Goal: Information Seeking & Learning: Learn about a topic

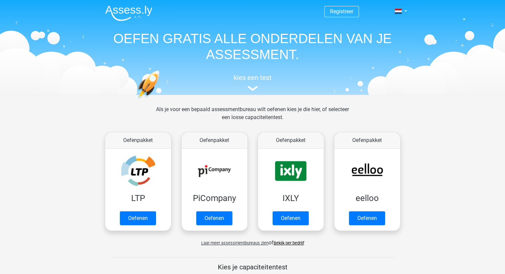
scroll to position [33, 0]
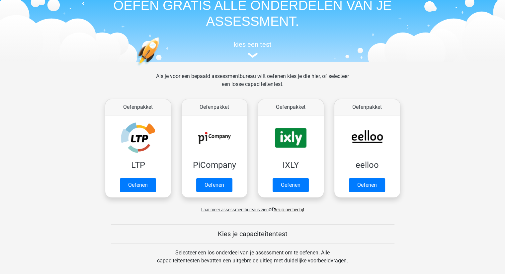
click at [240, 210] on span "Laat meer assessmentbureaus zien" at bounding box center [234, 209] width 67 height 5
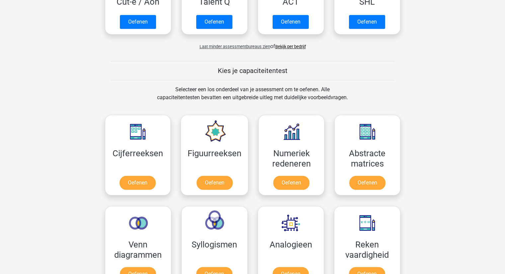
scroll to position [564, 0]
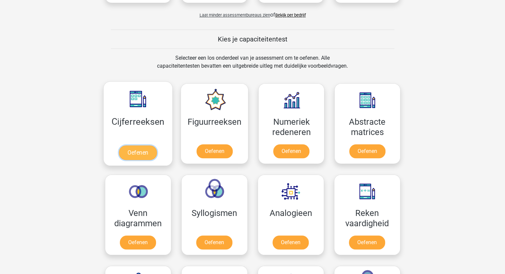
click at [131, 150] on link "Oefenen" at bounding box center [138, 152] width 38 height 15
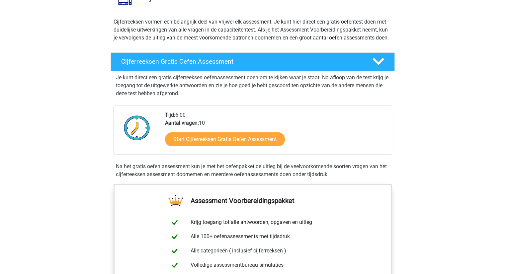
scroll to position [66, 0]
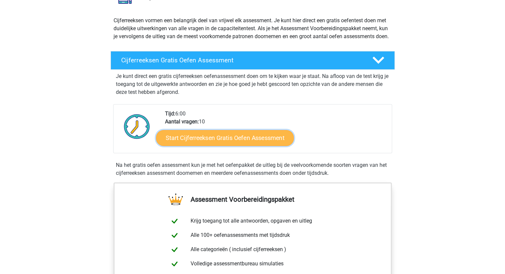
click at [236, 146] on link "Start Cijferreeksen Gratis Oefen Assessment" at bounding box center [225, 138] width 138 height 16
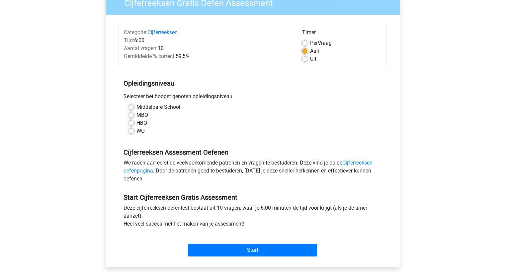
scroll to position [66, 0]
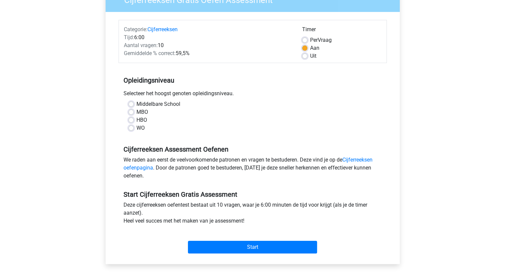
click at [143, 114] on label "MBO" at bounding box center [142, 112] width 12 height 8
click at [134, 114] on input "MBO" at bounding box center [130, 111] width 5 height 7
radio input "true"
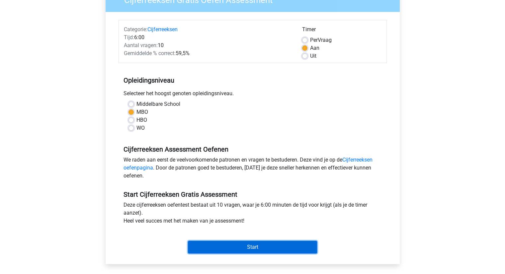
click at [252, 247] on input "Start" at bounding box center [252, 247] width 129 height 13
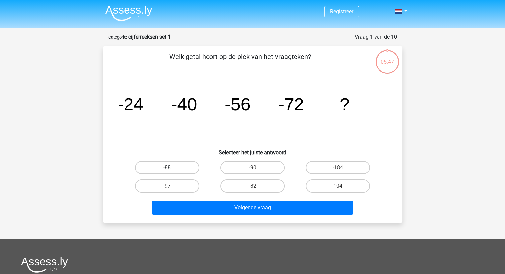
click at [180, 165] on label "-88" at bounding box center [167, 167] width 64 height 13
click at [171, 168] on input "-88" at bounding box center [169, 170] width 4 height 4
radio input "true"
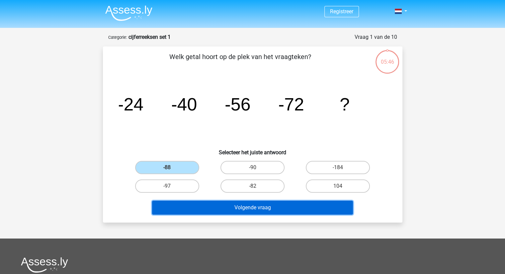
click at [241, 204] on button "Volgende vraag" at bounding box center [252, 208] width 201 height 14
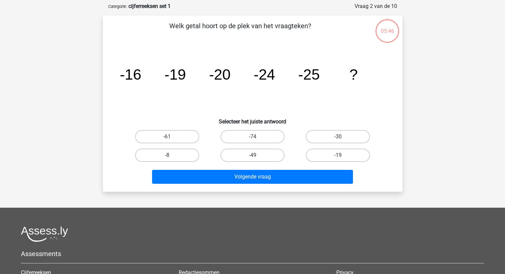
scroll to position [33, 0]
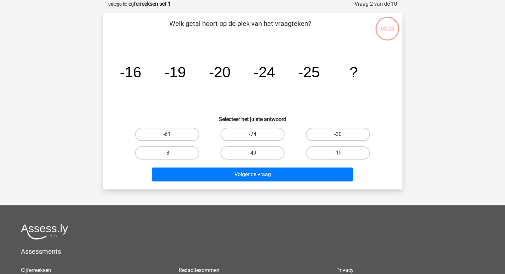
click at [188, 150] on label "-8" at bounding box center [167, 152] width 64 height 13
click at [171, 153] on input "-8" at bounding box center [169, 155] width 4 height 4
radio input "true"
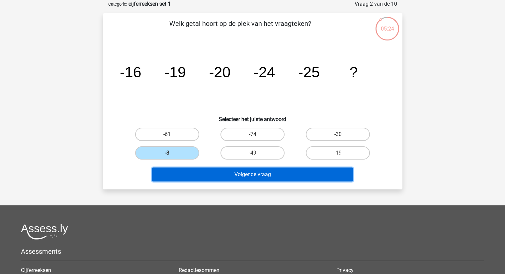
click at [264, 173] on button "Volgende vraag" at bounding box center [252, 175] width 201 height 14
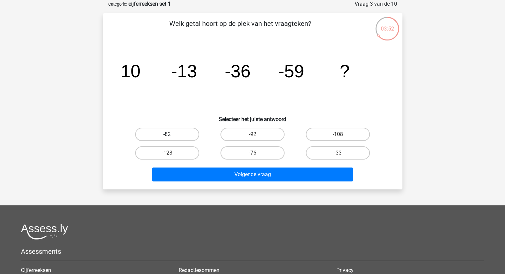
click at [183, 132] on label "-82" at bounding box center [167, 134] width 64 height 13
click at [171, 134] on input "-82" at bounding box center [169, 136] width 4 height 4
radio input "true"
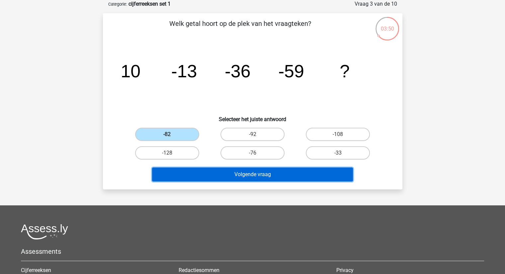
click at [247, 171] on button "Volgende vraag" at bounding box center [252, 175] width 201 height 14
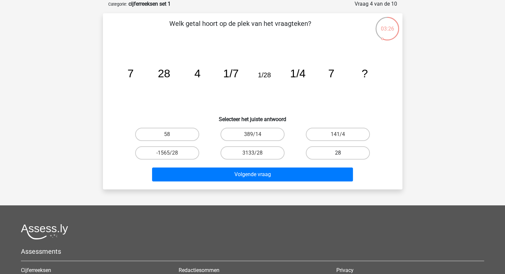
click at [327, 154] on label "28" at bounding box center [338, 152] width 64 height 13
click at [338, 154] on input "28" at bounding box center [340, 155] width 4 height 4
radio input "true"
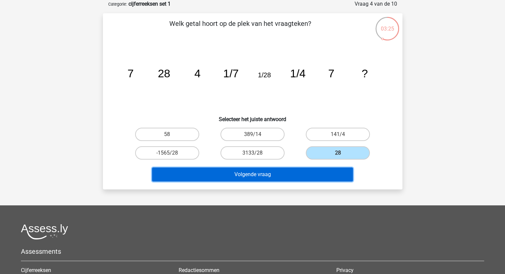
click at [303, 174] on button "Volgende vraag" at bounding box center [252, 175] width 201 height 14
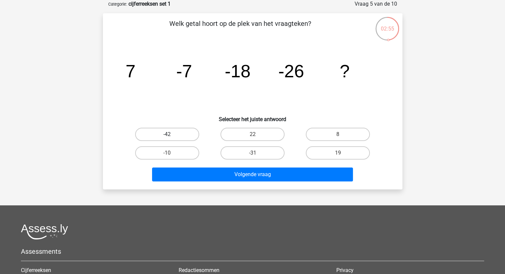
click at [165, 137] on label "-42" at bounding box center [167, 134] width 64 height 13
click at [167, 137] on input "-42" at bounding box center [169, 136] width 4 height 4
radio input "true"
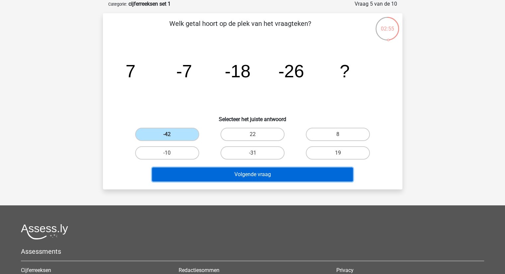
click at [250, 169] on button "Volgende vraag" at bounding box center [252, 175] width 201 height 14
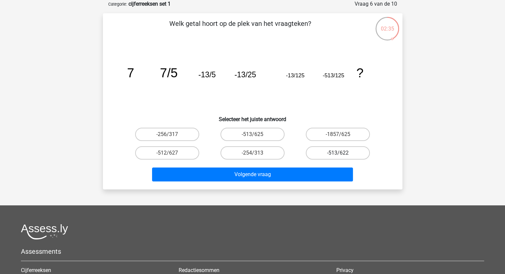
click at [352, 155] on label "-513/622" at bounding box center [338, 152] width 64 height 13
click at [342, 155] on input "-513/622" at bounding box center [340, 155] width 4 height 4
radio input "true"
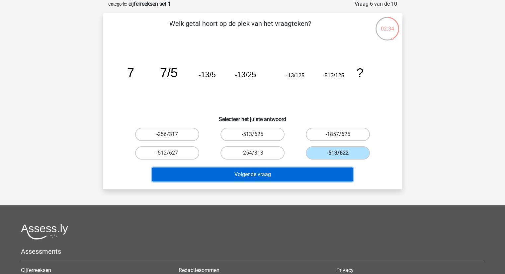
click at [312, 177] on button "Volgende vraag" at bounding box center [252, 175] width 201 height 14
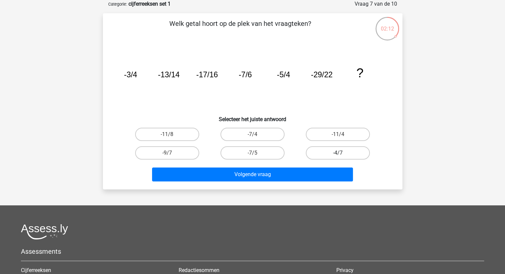
click at [359, 152] on label "-4/7" at bounding box center [338, 152] width 64 height 13
click at [342, 153] on input "-4/7" at bounding box center [340, 155] width 4 height 4
radio input "true"
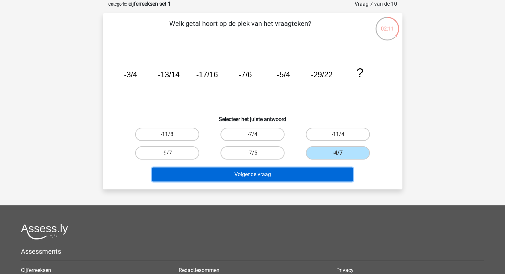
click at [308, 173] on button "Volgende vraag" at bounding box center [252, 175] width 201 height 14
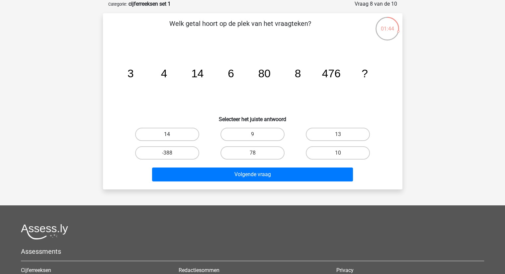
click at [159, 131] on label "14" at bounding box center [167, 134] width 64 height 13
click at [167, 134] on input "14" at bounding box center [169, 136] width 4 height 4
radio input "true"
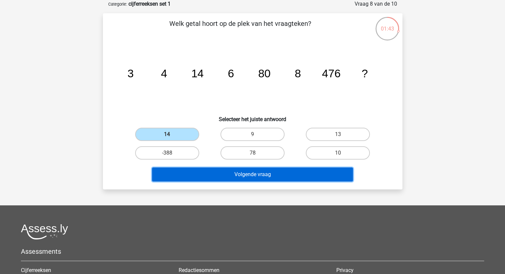
click at [205, 174] on button "Volgende vraag" at bounding box center [252, 175] width 201 height 14
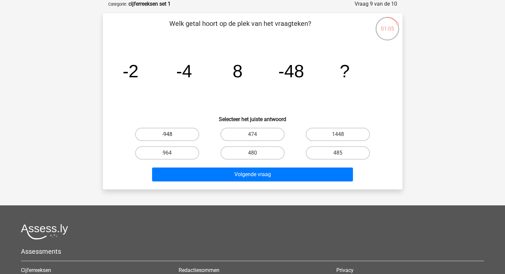
click at [185, 133] on label "-948" at bounding box center [167, 134] width 64 height 13
click at [171, 134] on input "-948" at bounding box center [169, 136] width 4 height 4
radio input "true"
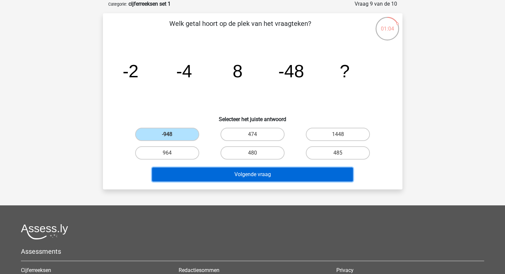
click at [231, 176] on button "Volgende vraag" at bounding box center [252, 175] width 201 height 14
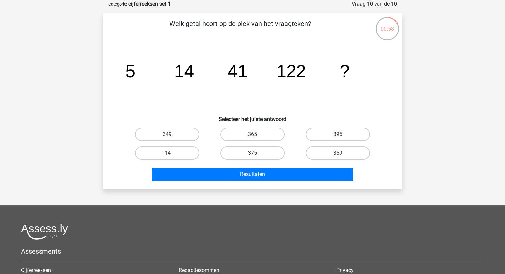
click at [167, 136] on input "349" at bounding box center [169, 136] width 4 height 4
radio input "true"
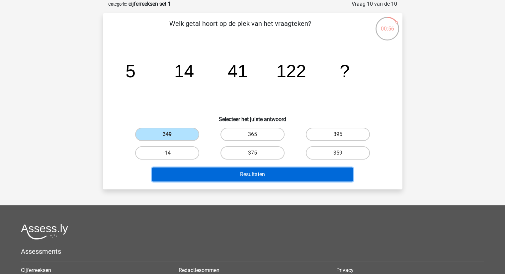
click at [260, 178] on button "Resultaten" at bounding box center [252, 175] width 201 height 14
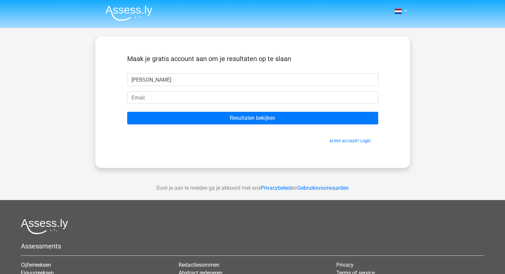
type input "Inge"
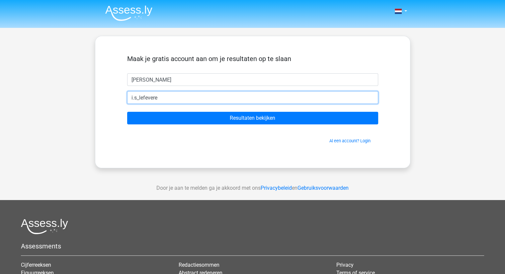
type input "i.s_lefevere@hotmail.com"
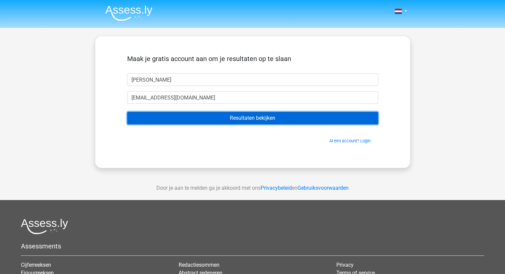
click at [230, 122] on input "Resultaten bekijken" at bounding box center [252, 118] width 251 height 13
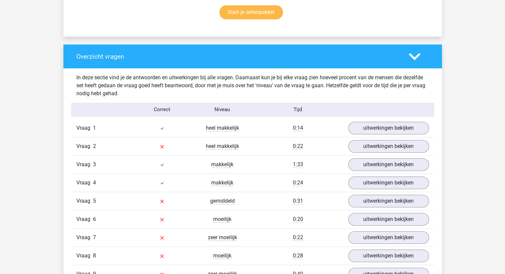
scroll to position [465, 0]
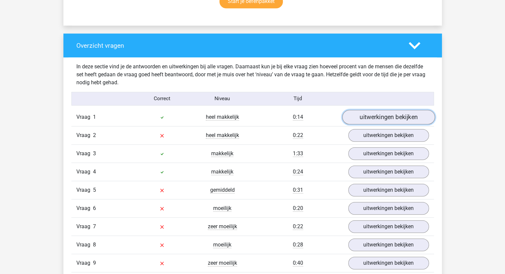
click at [384, 117] on link "uitwerkingen bekijken" at bounding box center [388, 117] width 93 height 15
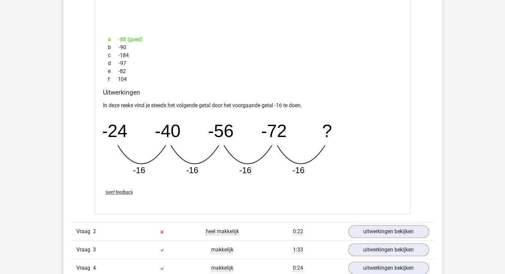
scroll to position [697, 0]
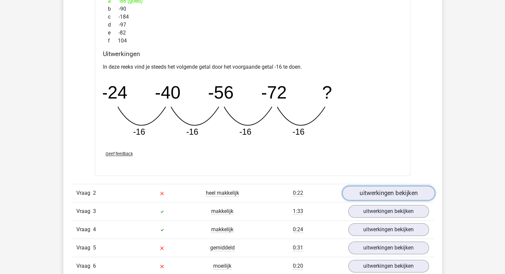
click at [380, 186] on link "uitwerkingen bekijken" at bounding box center [388, 193] width 93 height 15
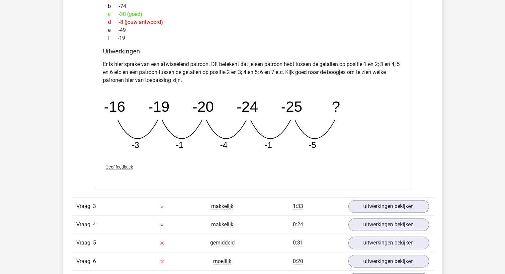
scroll to position [1029, 0]
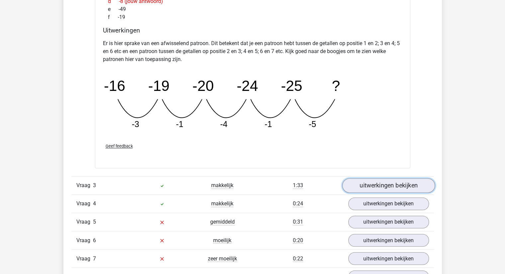
click at [391, 184] on link "uitwerkingen bekijken" at bounding box center [388, 185] width 93 height 15
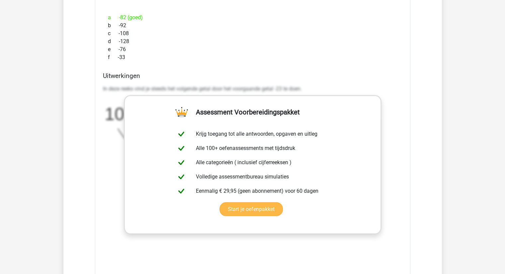
scroll to position [1295, 0]
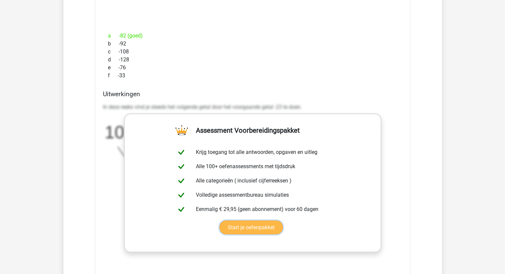
click at [283, 221] on link "Start je oefenpakket" at bounding box center [250, 228] width 63 height 14
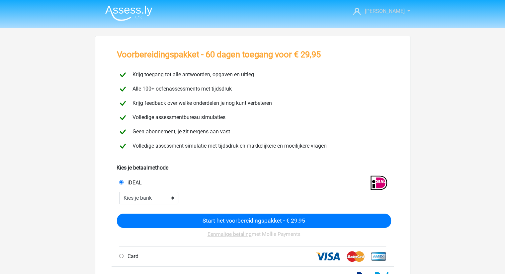
click at [393, 12] on span "[PERSON_NAME]" at bounding box center [384, 11] width 40 height 6
click at [385, 10] on link "[PERSON_NAME]" at bounding box center [378, 11] width 54 height 8
click at [396, 7] on link "[PERSON_NAME]" at bounding box center [378, 11] width 54 height 8
click at [373, 39] on link "Logout" at bounding box center [382, 42] width 46 height 11
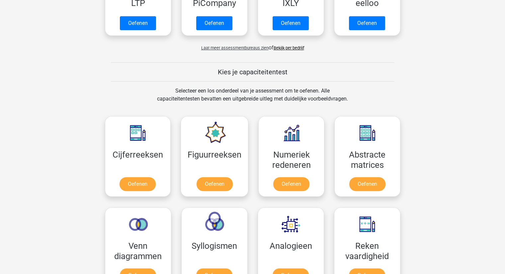
scroll to position [199, 0]
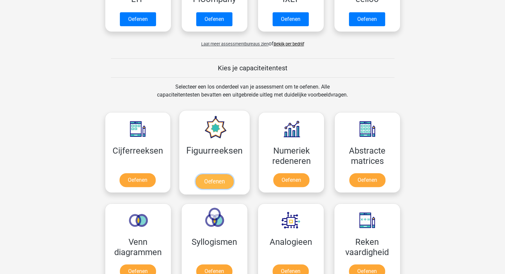
click at [220, 174] on link "Oefenen" at bounding box center [215, 181] width 38 height 15
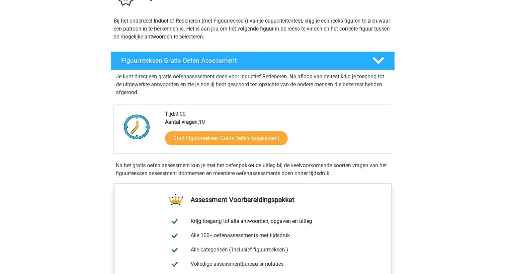
scroll to position [66, 0]
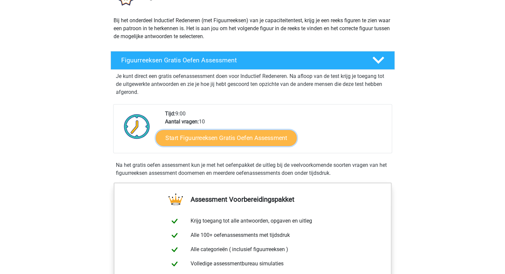
click at [222, 134] on link "Start Figuurreeksen Gratis Oefen Assessment" at bounding box center [226, 138] width 141 height 16
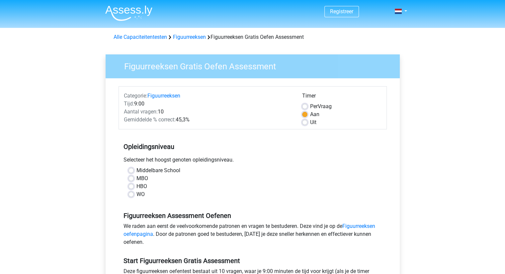
click at [142, 178] on label "MBO" at bounding box center [142, 179] width 12 height 8
click at [134, 178] on input "MBO" at bounding box center [130, 178] width 5 height 7
radio input "true"
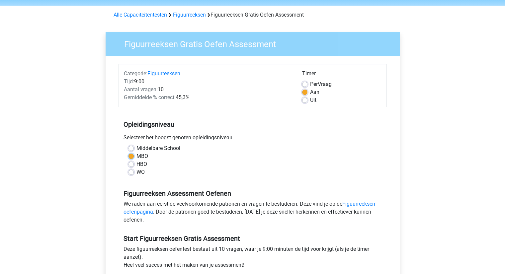
scroll to position [66, 0]
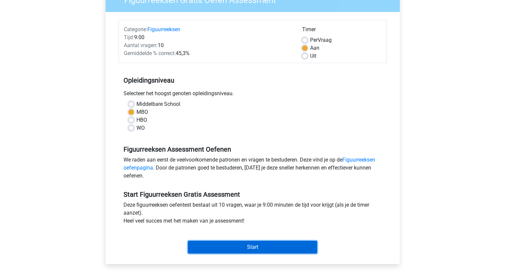
click at [221, 246] on input "Start" at bounding box center [252, 247] width 129 height 13
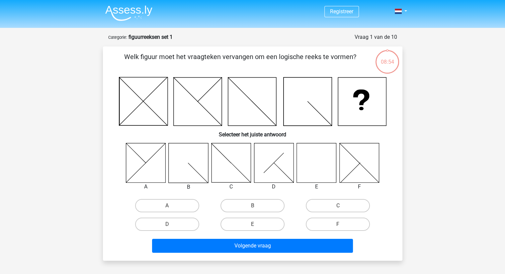
click at [309, 161] on icon at bounding box center [317, 163] width 40 height 40
click at [247, 223] on label "E" at bounding box center [252, 224] width 64 height 13
click at [252, 224] on input "E" at bounding box center [254, 226] width 4 height 4
radio input "true"
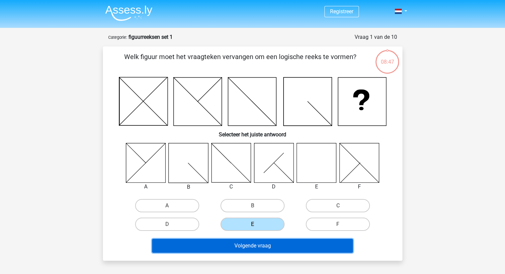
click at [239, 246] on button "Volgende vraag" at bounding box center [252, 246] width 201 height 14
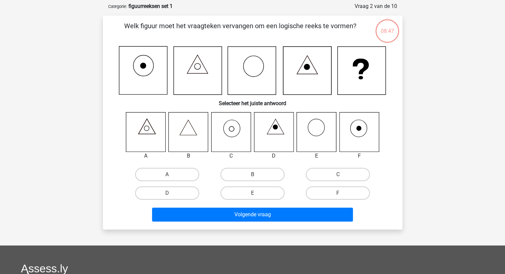
scroll to position [33, 0]
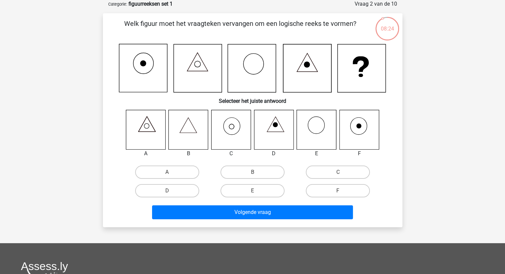
click at [181, 125] on icon at bounding box center [189, 130] width 40 height 40
click at [260, 172] on label "B" at bounding box center [252, 172] width 64 height 13
click at [257, 172] on input "B" at bounding box center [254, 174] width 4 height 4
radio input "true"
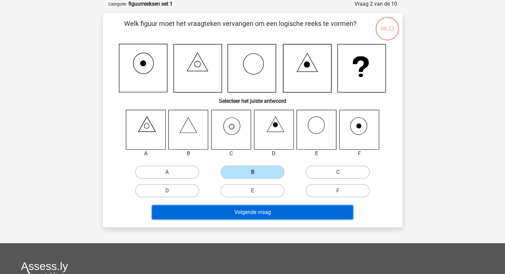
click at [247, 208] on button "Volgende vraag" at bounding box center [252, 212] width 201 height 14
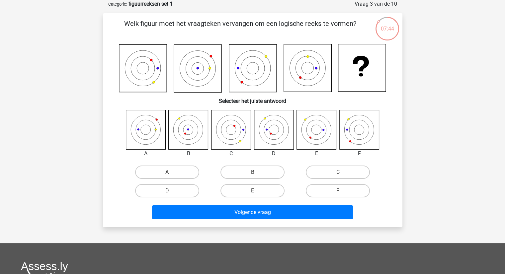
click at [356, 128] on icon at bounding box center [359, 130] width 40 height 40
click at [329, 188] on label "F" at bounding box center [338, 190] width 64 height 13
click at [338, 191] on input "F" at bounding box center [340, 193] width 4 height 4
radio input "true"
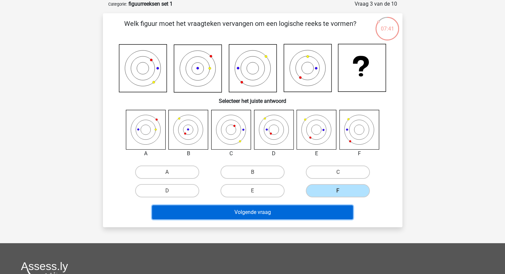
click at [305, 216] on button "Volgende vraag" at bounding box center [252, 212] width 201 height 14
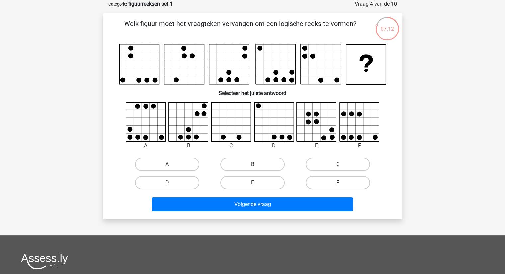
click at [253, 183] on input "E" at bounding box center [254, 185] width 4 height 4
radio input "true"
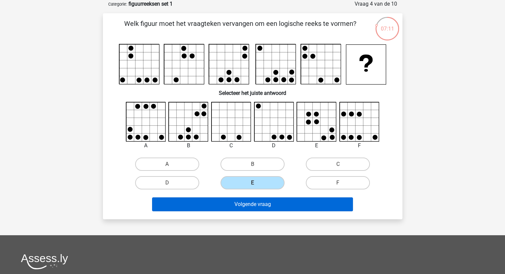
click at [255, 197] on div "Volgende vraag" at bounding box center [253, 203] width 278 height 22
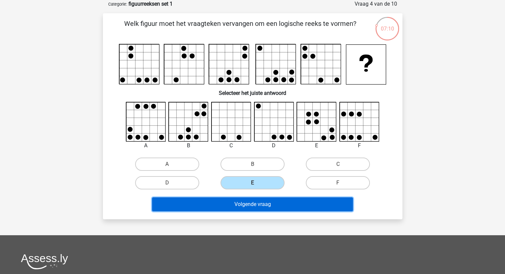
click at [253, 204] on button "Volgende vraag" at bounding box center [252, 205] width 201 height 14
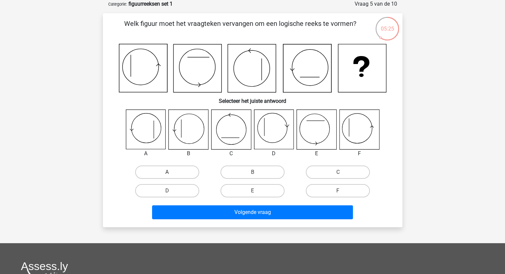
click at [172, 174] on label "A" at bounding box center [167, 172] width 64 height 13
click at [171, 174] on input "A" at bounding box center [169, 174] width 4 height 4
radio input "true"
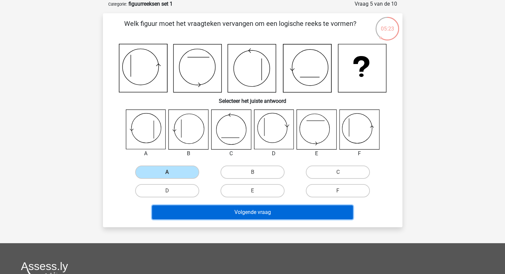
click at [210, 213] on button "Volgende vraag" at bounding box center [252, 212] width 201 height 14
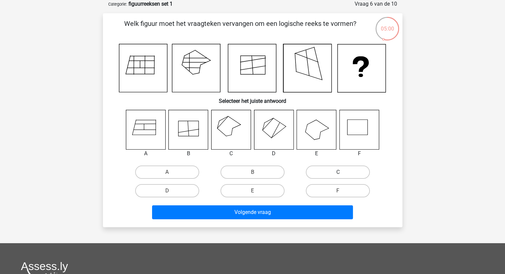
click at [331, 171] on label "C" at bounding box center [338, 172] width 64 height 13
click at [338, 172] on input "C" at bounding box center [340, 174] width 4 height 4
radio input "true"
click at [284, 201] on div "Volgende vraag" at bounding box center [253, 211] width 278 height 22
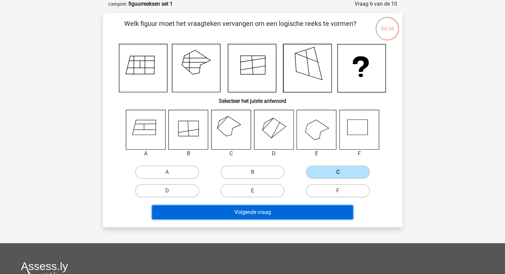
click at [279, 209] on button "Volgende vraag" at bounding box center [252, 212] width 201 height 14
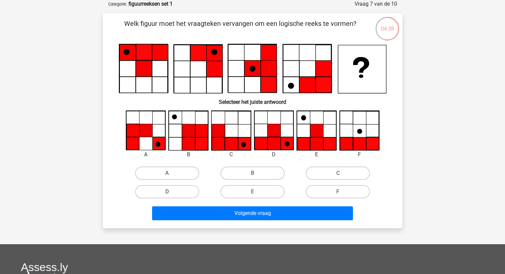
click at [186, 189] on label "D" at bounding box center [167, 191] width 64 height 13
click at [171, 192] on input "D" at bounding box center [169, 194] width 4 height 4
radio input "true"
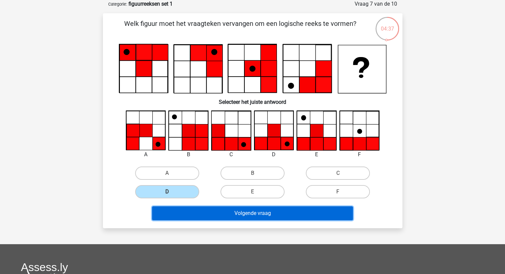
click at [249, 209] on button "Volgende vraag" at bounding box center [252, 213] width 201 height 14
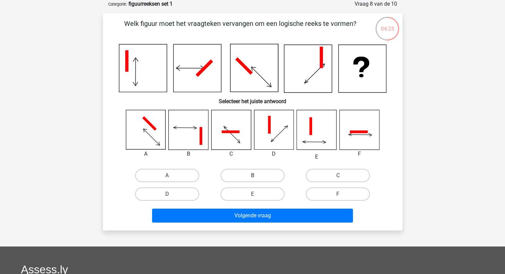
click at [265, 180] on label "B" at bounding box center [252, 175] width 64 height 13
click at [257, 180] on input "B" at bounding box center [254, 178] width 4 height 4
radio input "true"
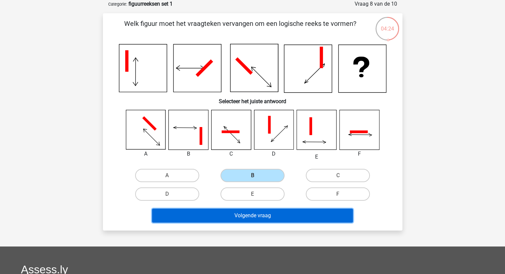
click at [258, 214] on button "Volgende vraag" at bounding box center [252, 216] width 201 height 14
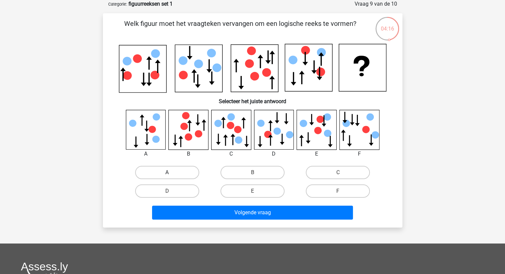
click at [166, 172] on label "A" at bounding box center [167, 172] width 64 height 13
click at [167, 173] on input "A" at bounding box center [169, 175] width 4 height 4
radio input "true"
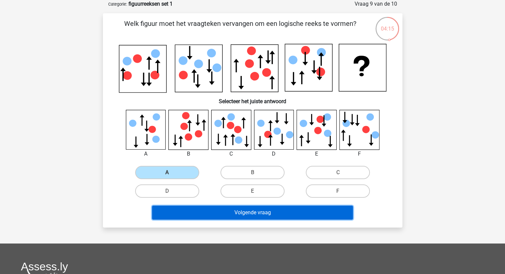
click at [236, 209] on button "Volgende vraag" at bounding box center [252, 213] width 201 height 14
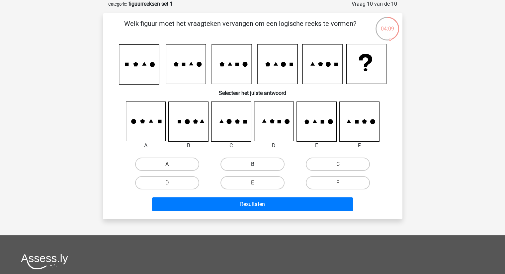
click at [250, 165] on label "B" at bounding box center [252, 164] width 64 height 13
click at [252, 165] on input "B" at bounding box center [254, 166] width 4 height 4
radio input "true"
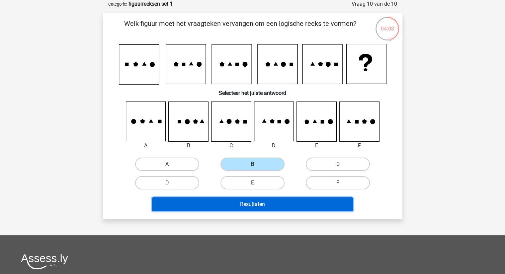
click at [246, 198] on button "Resultaten" at bounding box center [252, 205] width 201 height 14
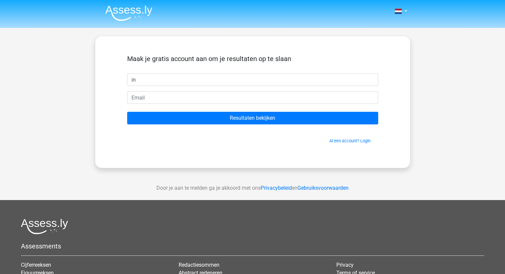
type input "[PERSON_NAME]"
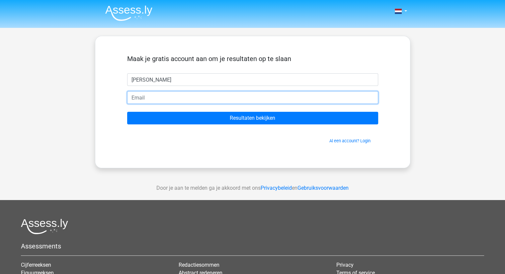
click at [186, 99] on input "email" at bounding box center [252, 97] width 251 height 13
type input "[EMAIL_ADDRESS][DOMAIN_NAME]"
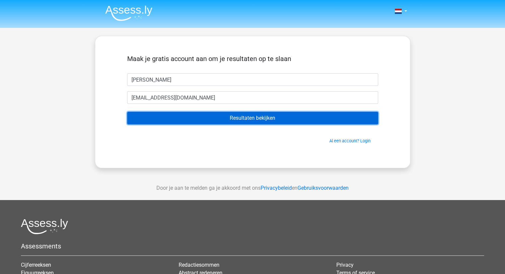
click at [182, 122] on input "Resultaten bekijken" at bounding box center [252, 118] width 251 height 13
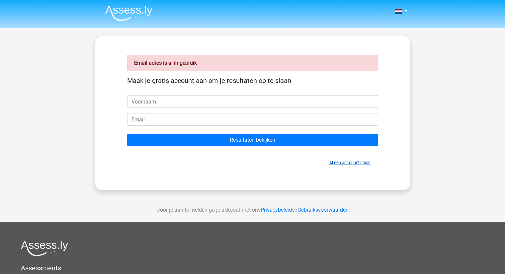
click at [368, 161] on link "Al een account? Login" at bounding box center [349, 162] width 41 height 5
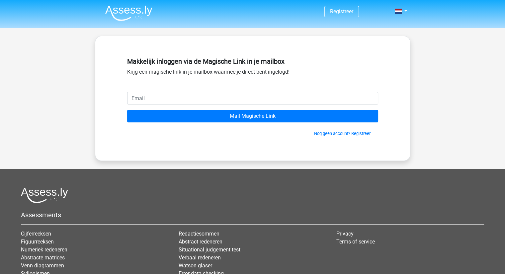
click at [218, 95] on input "email" at bounding box center [252, 98] width 251 height 13
type input "inge.lefevere@profuomo.com"
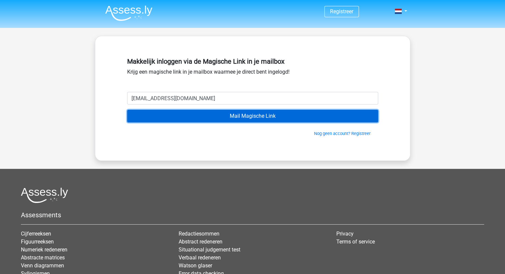
click at [211, 116] on input "Mail Magische Link" at bounding box center [252, 116] width 251 height 13
